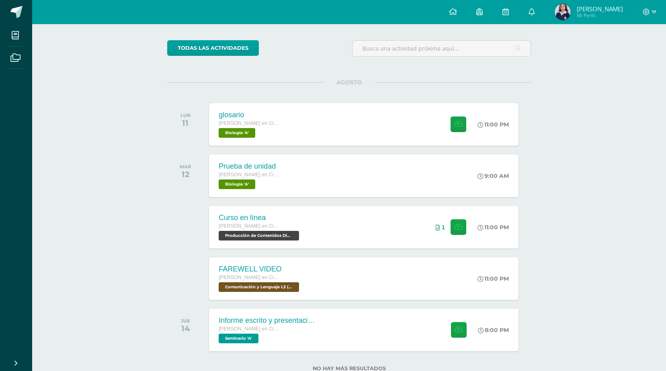
scroll to position [41, 0]
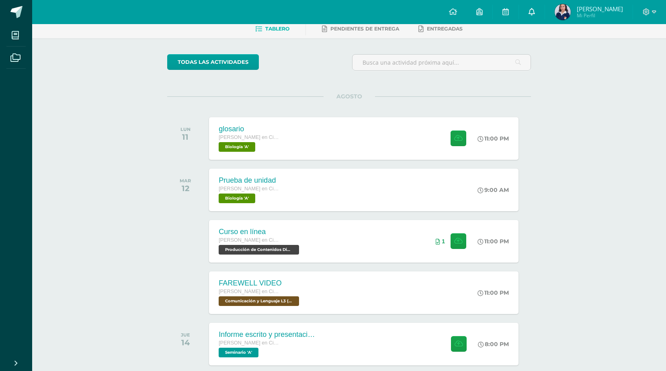
click at [535, 9] on icon at bounding box center [532, 11] width 6 height 7
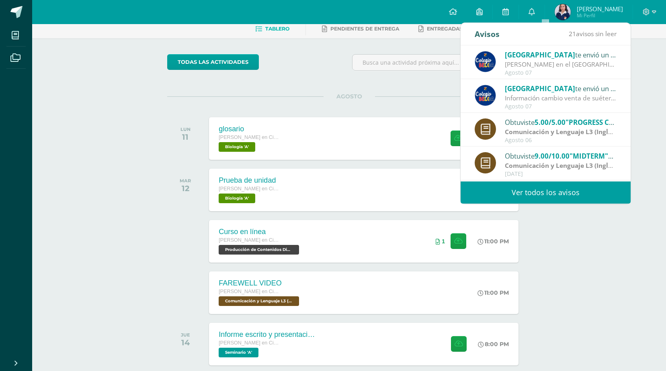
click at [576, 253] on div "Actividades recientes y próximas Tablero Pendientes de entrega Entregadas todas…" at bounding box center [349, 197] width 634 height 429
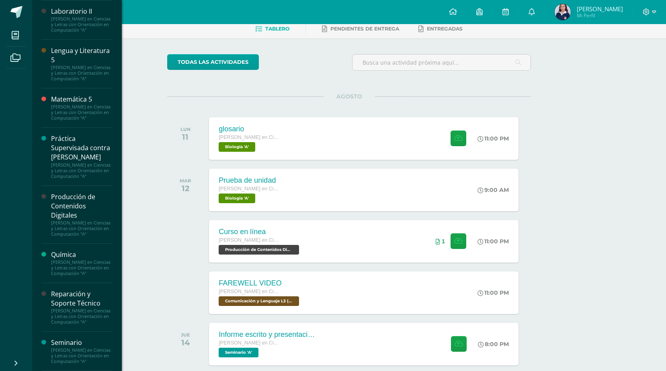
scroll to position [523, 0]
click at [69, 290] on div "Reparación y Soporte Técnico" at bounding box center [81, 299] width 61 height 18
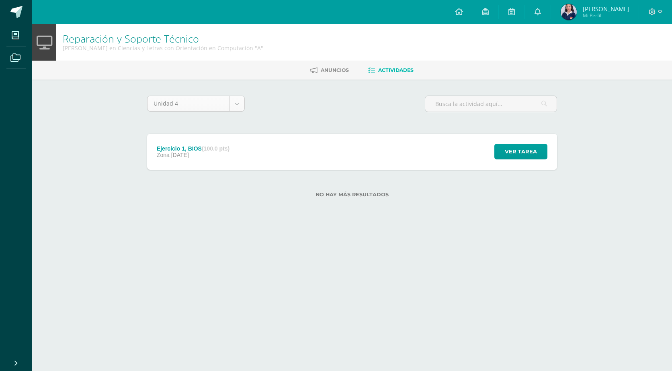
click at [239, 104] on body "Mis cursos Archivos Cerrar panel Asesoría [PERSON_NAME] en Ciencias y Letras co…" at bounding box center [336, 112] width 672 height 224
click at [293, 109] on body "Mis cursos Archivos Cerrar panel Asesoría Quinto Quinto Bachillerato en Ciencia…" at bounding box center [336, 112] width 672 height 224
click at [247, 146] on div "Ejercicio 1, BIOS (100.0 pts) Zona 28 de Julio Ver tarea Ejercicio 1, BIOS Repa…" at bounding box center [352, 152] width 410 height 36
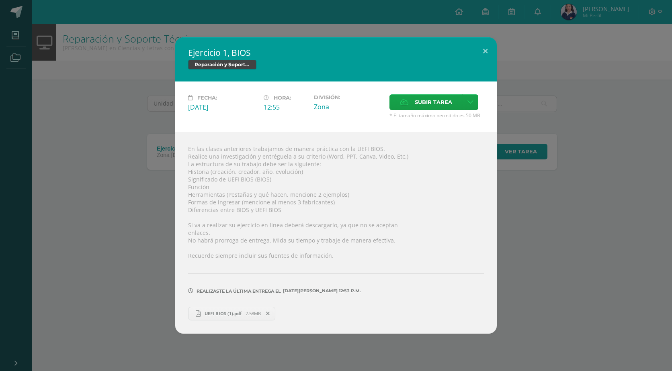
click at [230, 311] on span "UEFI BIOS (1).pdf" at bounding box center [223, 314] width 45 height 6
click at [189, 16] on div "Ejercicio 1, BIOS Reparación y Soporte Técnico Fecha: Lunes 28 de Julio Hora: 1…" at bounding box center [336, 185] width 672 height 371
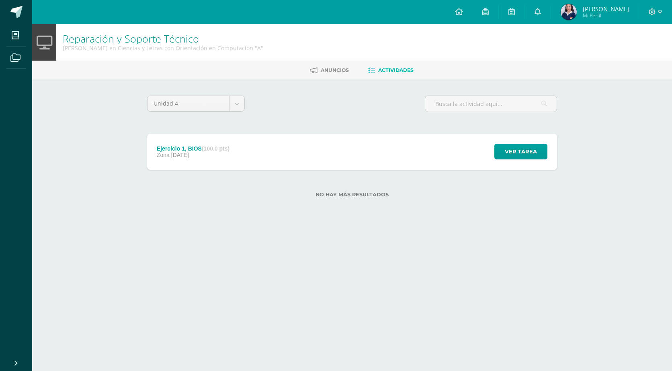
click at [238, 102] on body "Mis cursos Archivos Cerrar panel Asesoría Quinto Quinto Bachillerato en Ciencia…" at bounding box center [336, 112] width 672 height 224
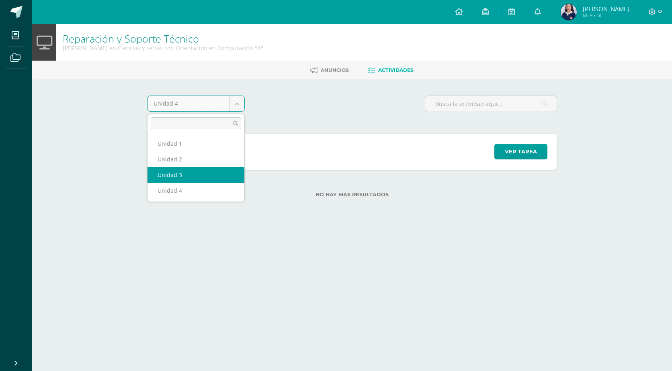
select select "Unidad 3"
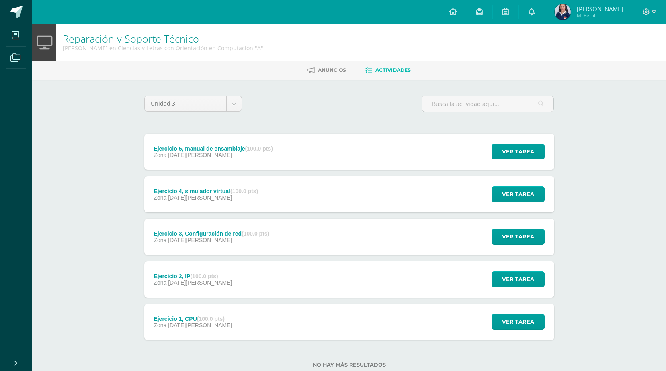
click at [190, 325] on span "07 de Mayo" at bounding box center [200, 325] width 64 height 6
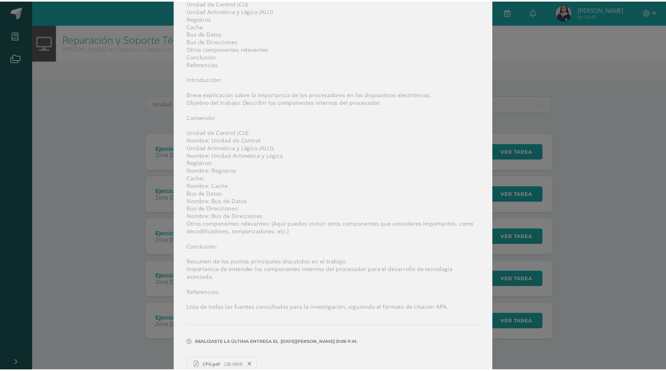
scroll to position [223, 0]
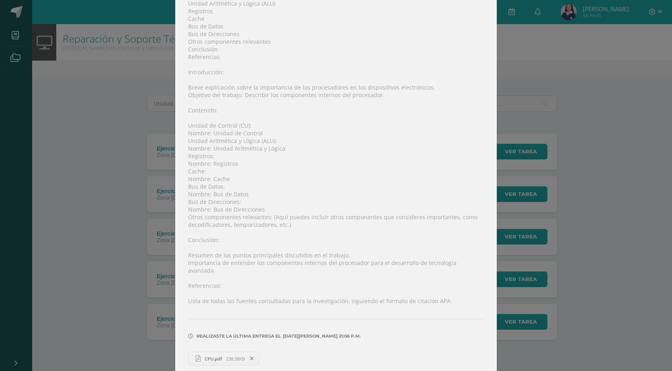
click at [555, 182] on div "Ejercicio 1, CPU Reparación y Soporte Técnico Fecha: Miércoles 07 de Mayo Hora:…" at bounding box center [336, 78] width 666 height 602
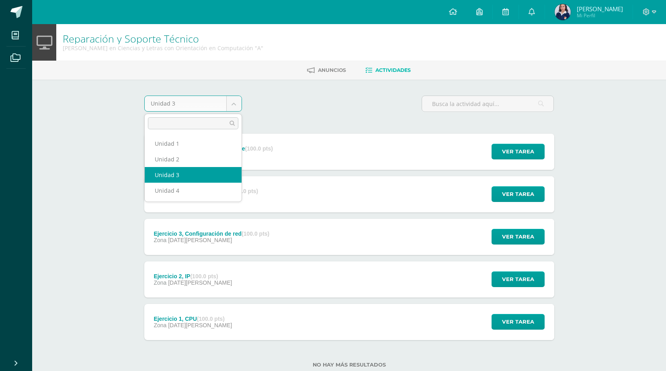
click at [235, 109] on body "Mis cursos Archivos Cerrar panel Asesoría Quinto Quinto Bachillerato en Ciencia…" at bounding box center [333, 197] width 666 height 394
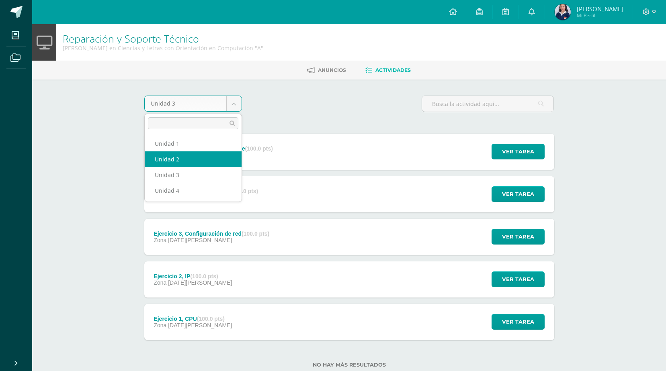
select select "Unidad 2"
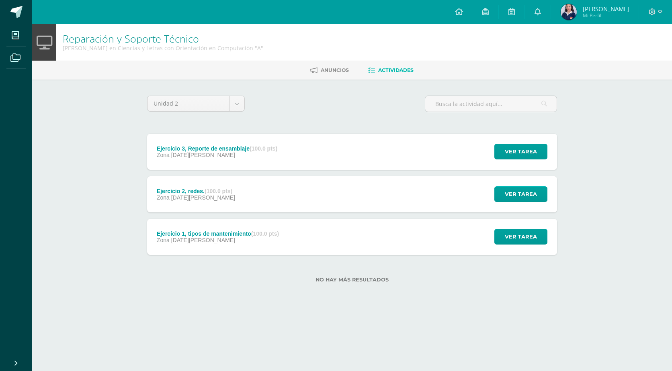
click at [204, 147] on div "Ejercicio 3, Reporte de ensamblaje (100.0 pts)" at bounding box center [217, 149] width 121 height 6
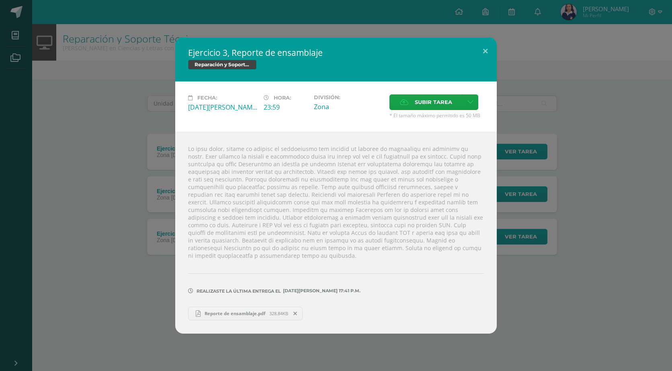
click at [264, 312] on span "Reporte de ensamblaje.pdf" at bounding box center [235, 314] width 69 height 6
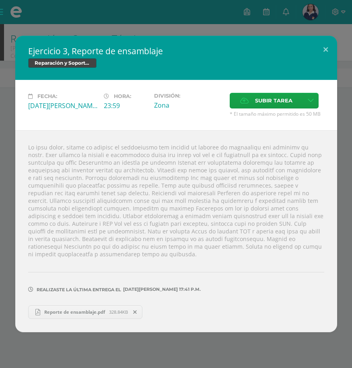
click at [209, 34] on div "Ejercicio 3, Reporte de ensamblaje Reparación y Soporte Técnico Fecha: Miércole…" at bounding box center [176, 184] width 352 height 368
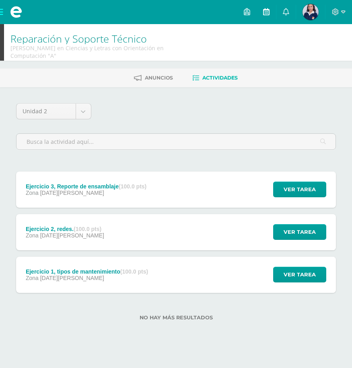
click at [266, 13] on icon at bounding box center [266, 11] width 6 height 7
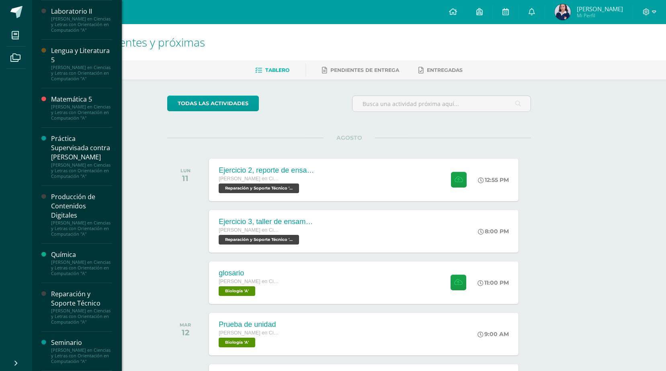
scroll to position [525, 0]
click at [67, 308] on div "[PERSON_NAME] en Ciencias y Letras con Orientación en Computación "A"" at bounding box center [81, 316] width 61 height 17
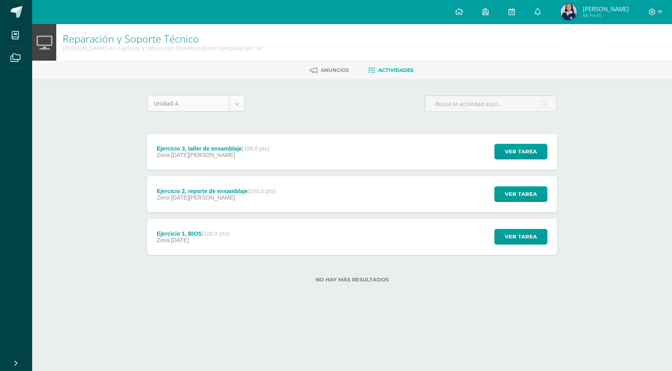
click at [241, 105] on body "Mis cursos Archivos Cerrar panel Asesoría [PERSON_NAME] en Ciencias y Letras co…" at bounding box center [336, 154] width 672 height 309
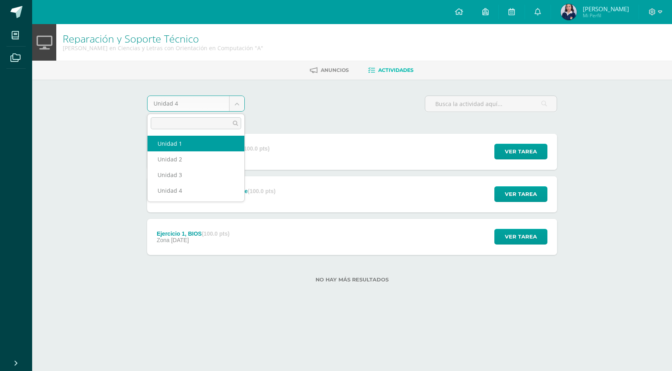
select select "Unidad 1"
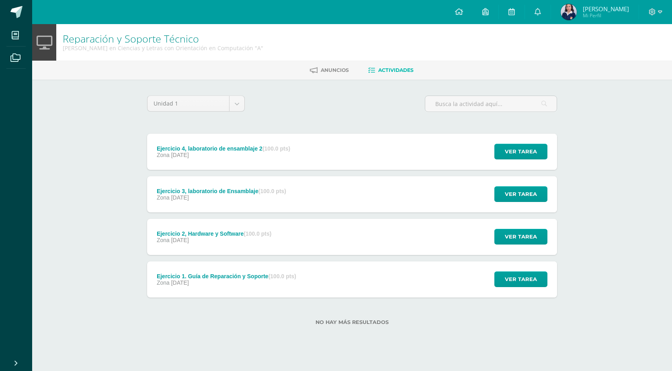
click at [232, 144] on div "Ejercicio 4, laboratorio de ensamblaje 2 (100.0 pts) Zona [DATE]" at bounding box center [223, 152] width 153 height 36
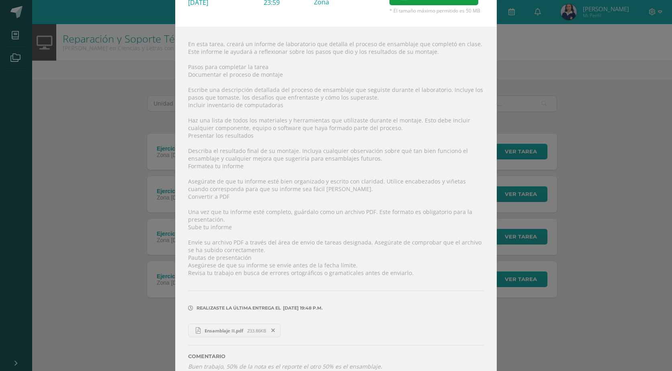
scroll to position [80, 0]
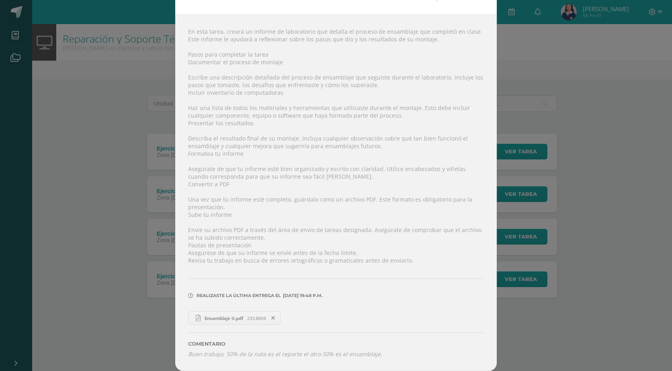
click at [240, 319] on span "Ensamblaje II.pdf" at bounding box center [224, 319] width 47 height 6
click at [557, 58] on div "Ejercicio 4, laboratorio de ensamblaje 2 Reparación y Soporte Técnico Fecha: [D…" at bounding box center [336, 145] width 666 height 451
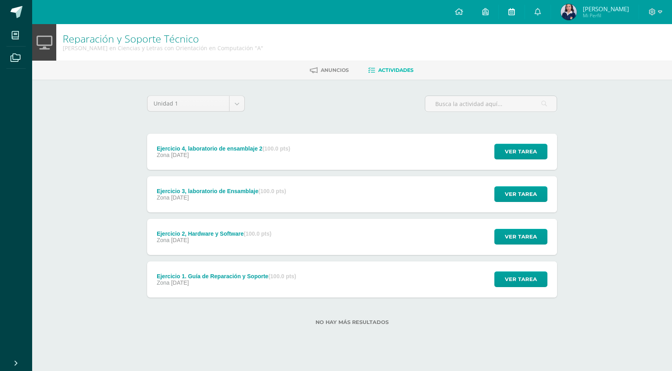
click at [515, 11] on icon at bounding box center [512, 11] width 6 height 7
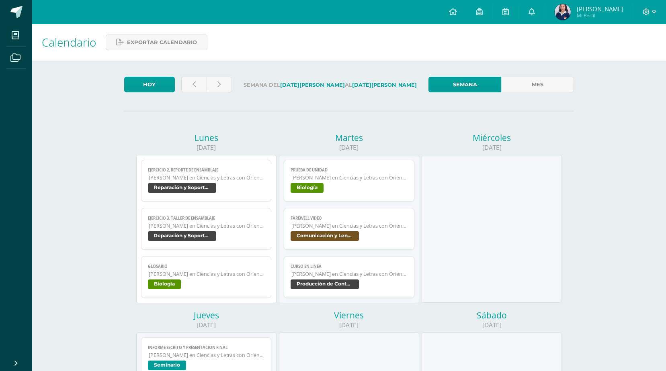
click at [228, 184] on span "Reparación y Soporte Técnico" at bounding box center [206, 189] width 117 height 12
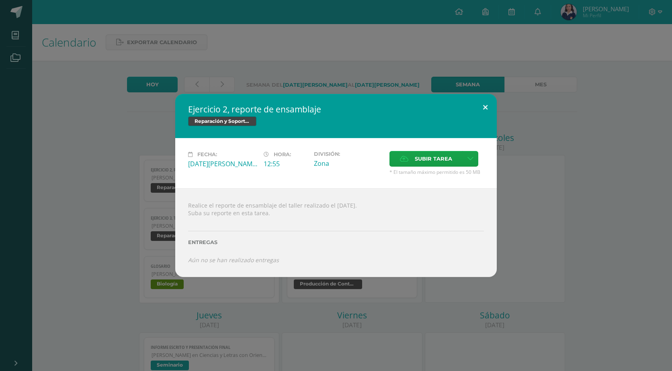
drag, startPoint x: 482, startPoint y: 102, endPoint x: 459, endPoint y: 114, distance: 26.3
click at [482, 101] on button at bounding box center [485, 107] width 23 height 27
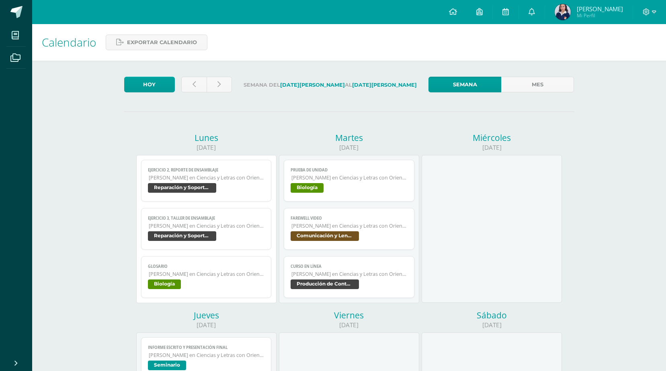
click at [223, 232] on span "Reparación y Soporte Técnico" at bounding box center [206, 238] width 117 height 12
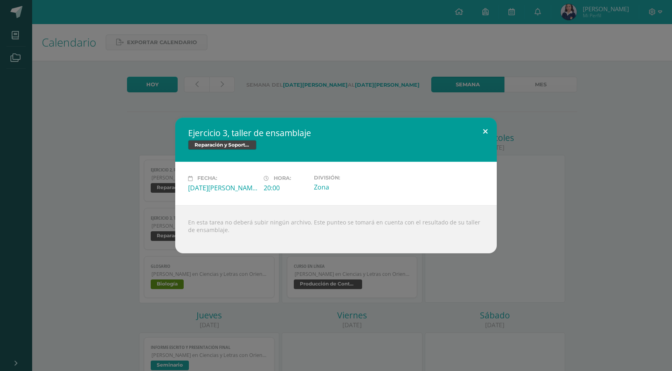
drag, startPoint x: 490, startPoint y: 131, endPoint x: 367, endPoint y: 172, distance: 129.8
click at [488, 130] on button at bounding box center [485, 131] width 23 height 27
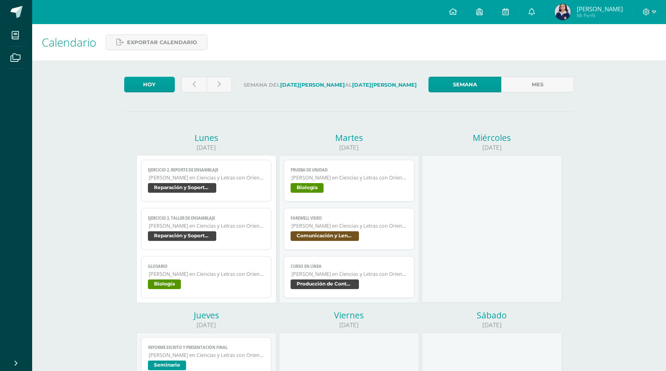
click at [241, 187] on span "Reparación y Soporte Técnico" at bounding box center [206, 189] width 117 height 12
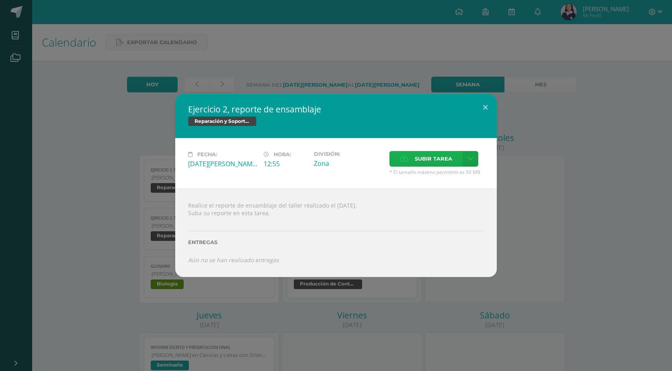
click at [412, 156] on label "Subir tarea" at bounding box center [426, 159] width 73 height 16
click at [0, 0] on input "Subir tarea" at bounding box center [0, 0] width 0 height 0
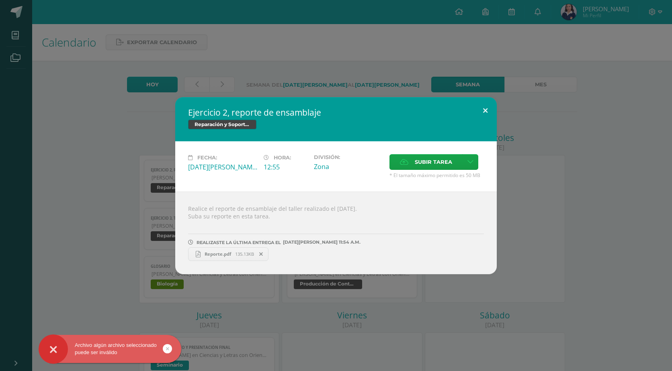
click at [483, 109] on button at bounding box center [485, 110] width 23 height 27
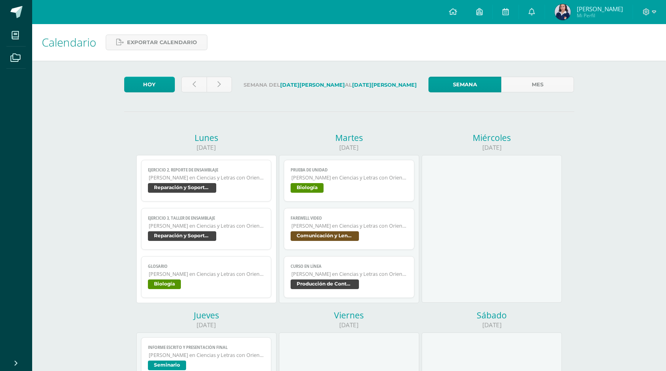
click at [230, 276] on span "[PERSON_NAME] en Ciencias y Letras con Orientación en Computación" at bounding box center [207, 274] width 116 height 7
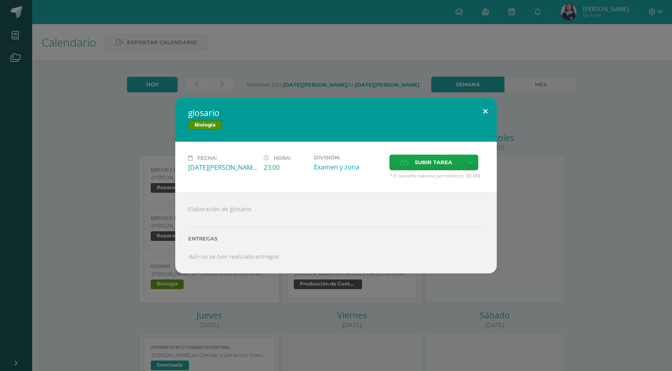
click at [484, 109] on button at bounding box center [485, 111] width 23 height 27
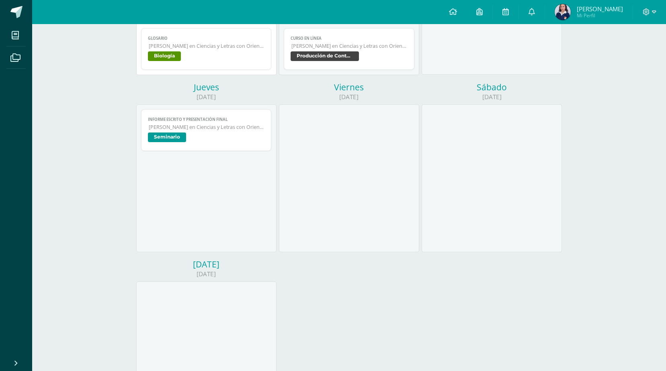
scroll to position [242, 0]
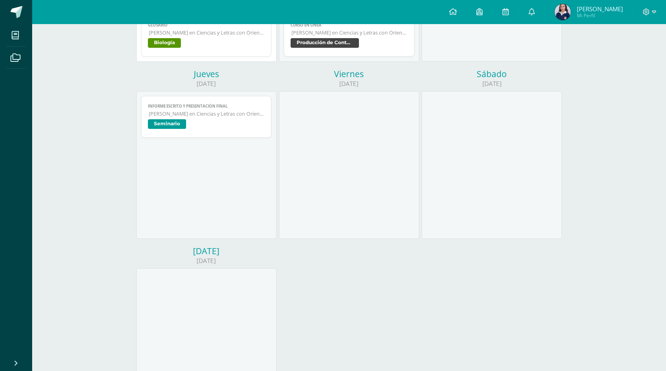
click at [221, 110] on link "Informe escrito y presentación final [PERSON_NAME] en Ciencias y Letras con Ori…" at bounding box center [206, 117] width 131 height 42
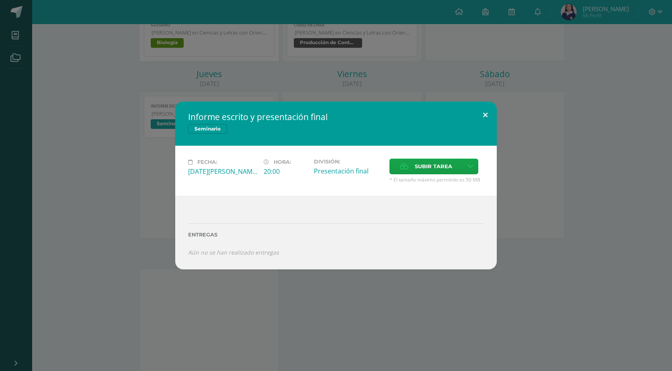
click at [490, 116] on button at bounding box center [485, 115] width 23 height 27
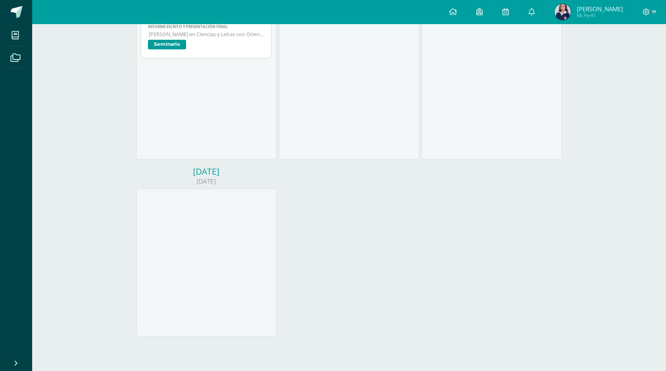
scroll to position [0, 0]
